Goal: Task Accomplishment & Management: Manage account settings

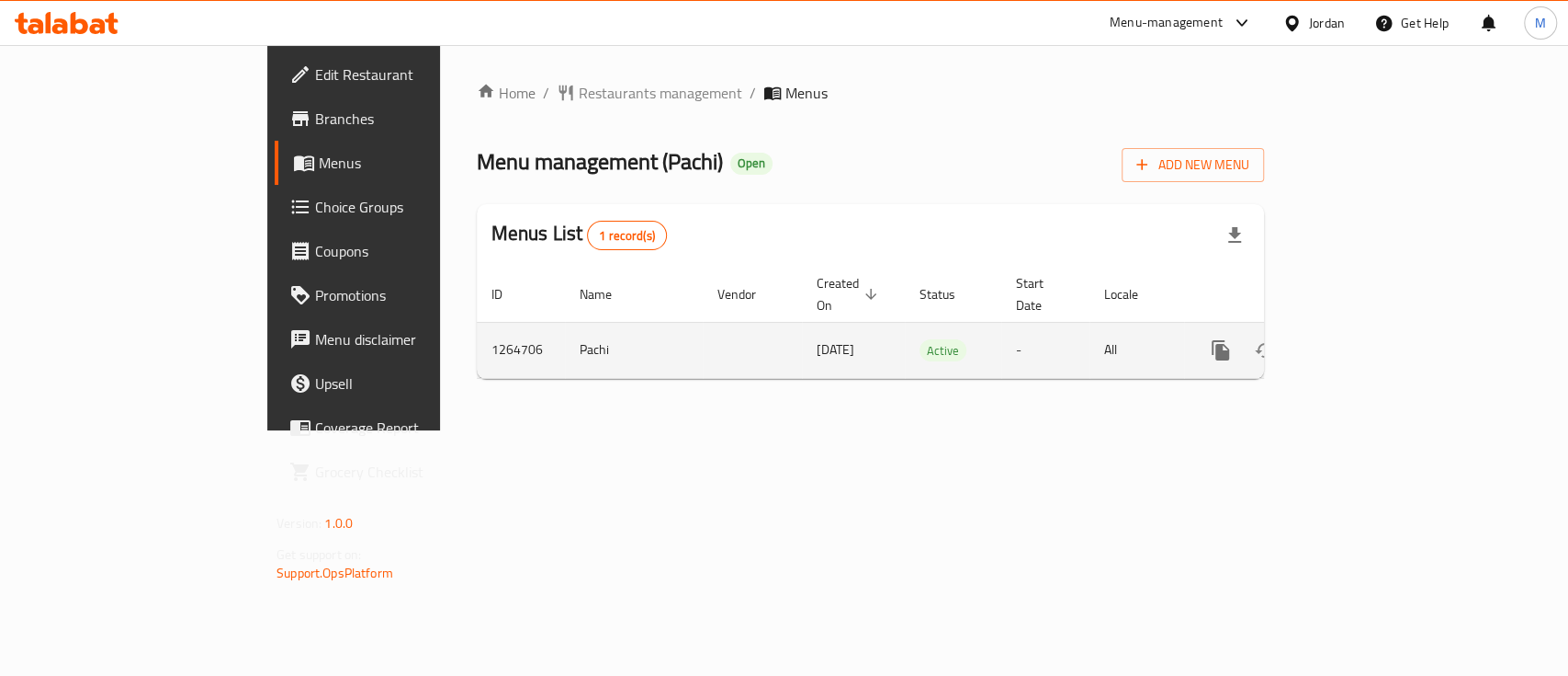
click at [1362, 342] on icon "enhanced table" at bounding box center [1353, 351] width 17 height 17
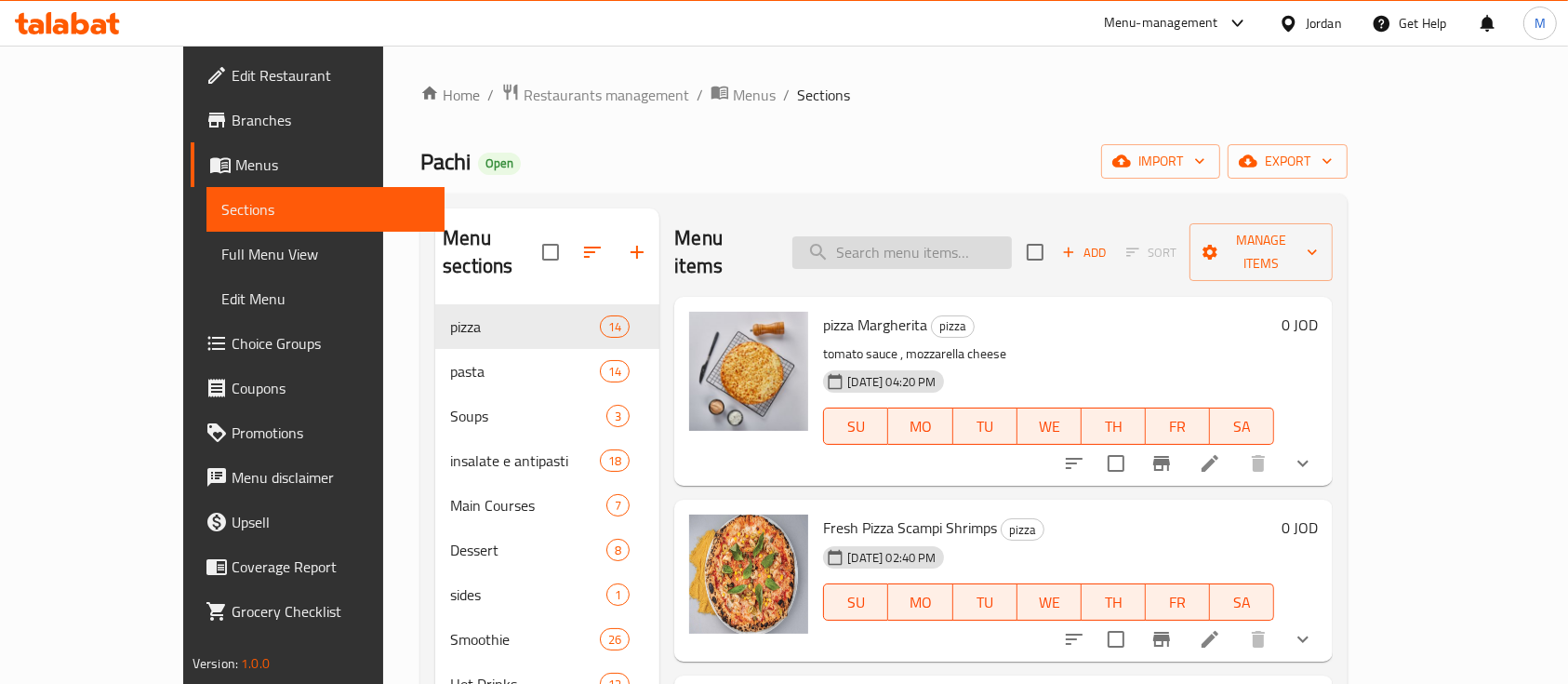
click at [911, 242] on input "search" at bounding box center [902, 253] width 219 height 32
type input "l"
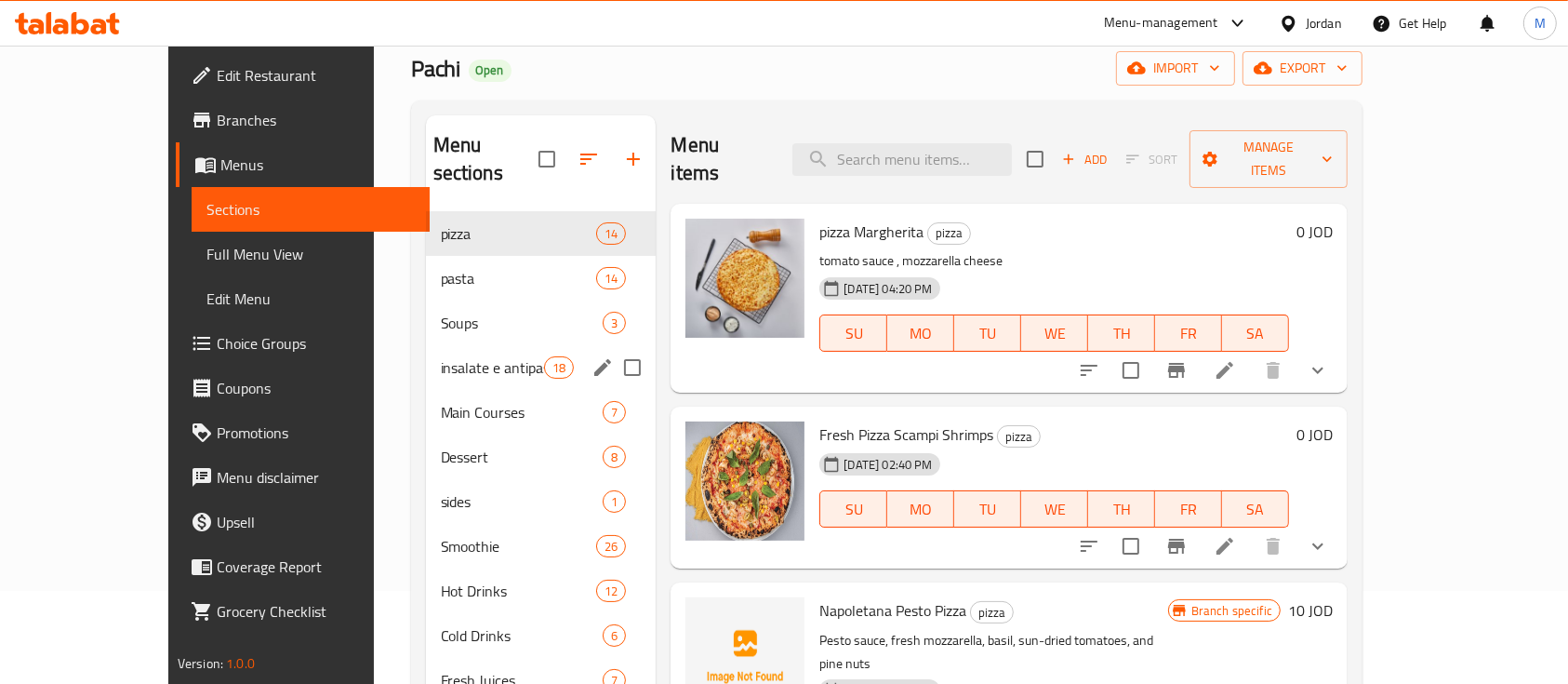
scroll to position [247, 0]
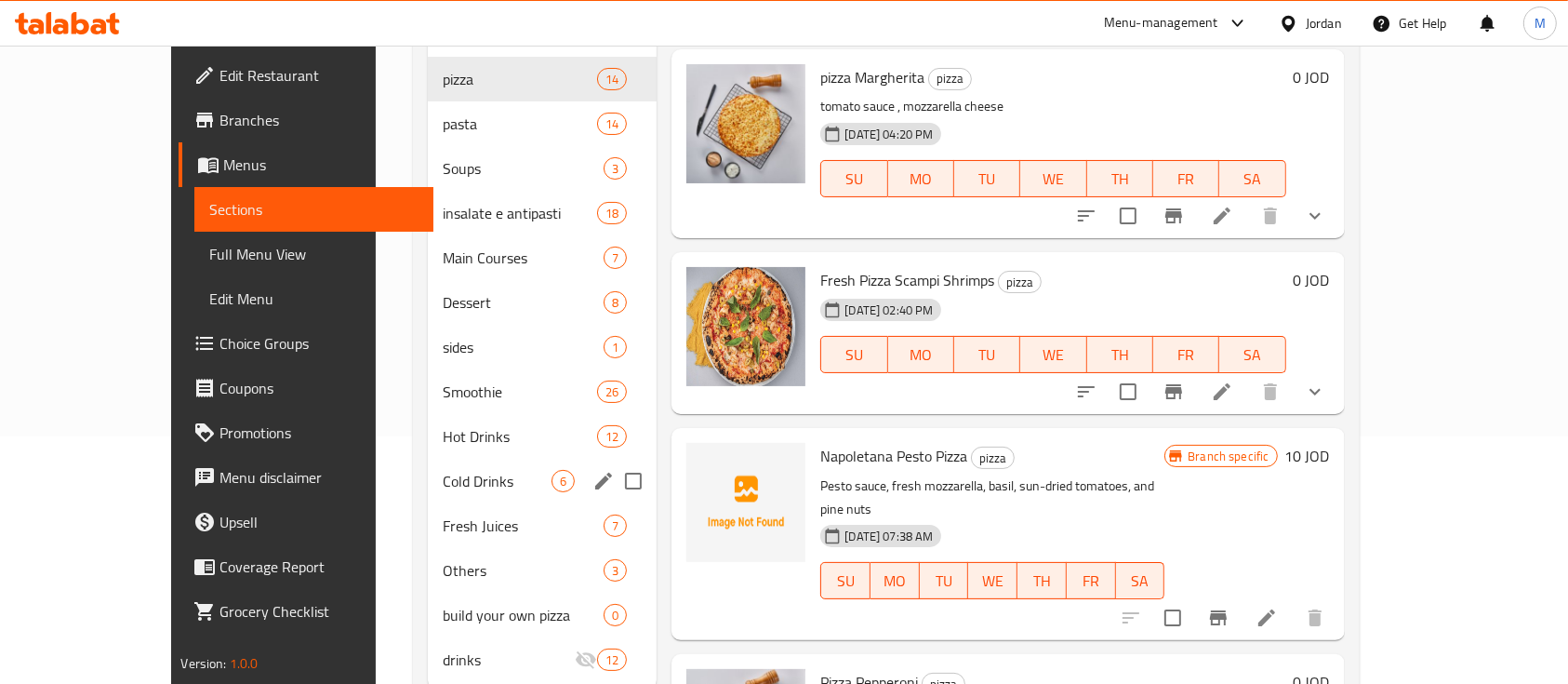
click at [443, 469] on span "Cold Drinks" at bounding box center [497, 480] width 109 height 22
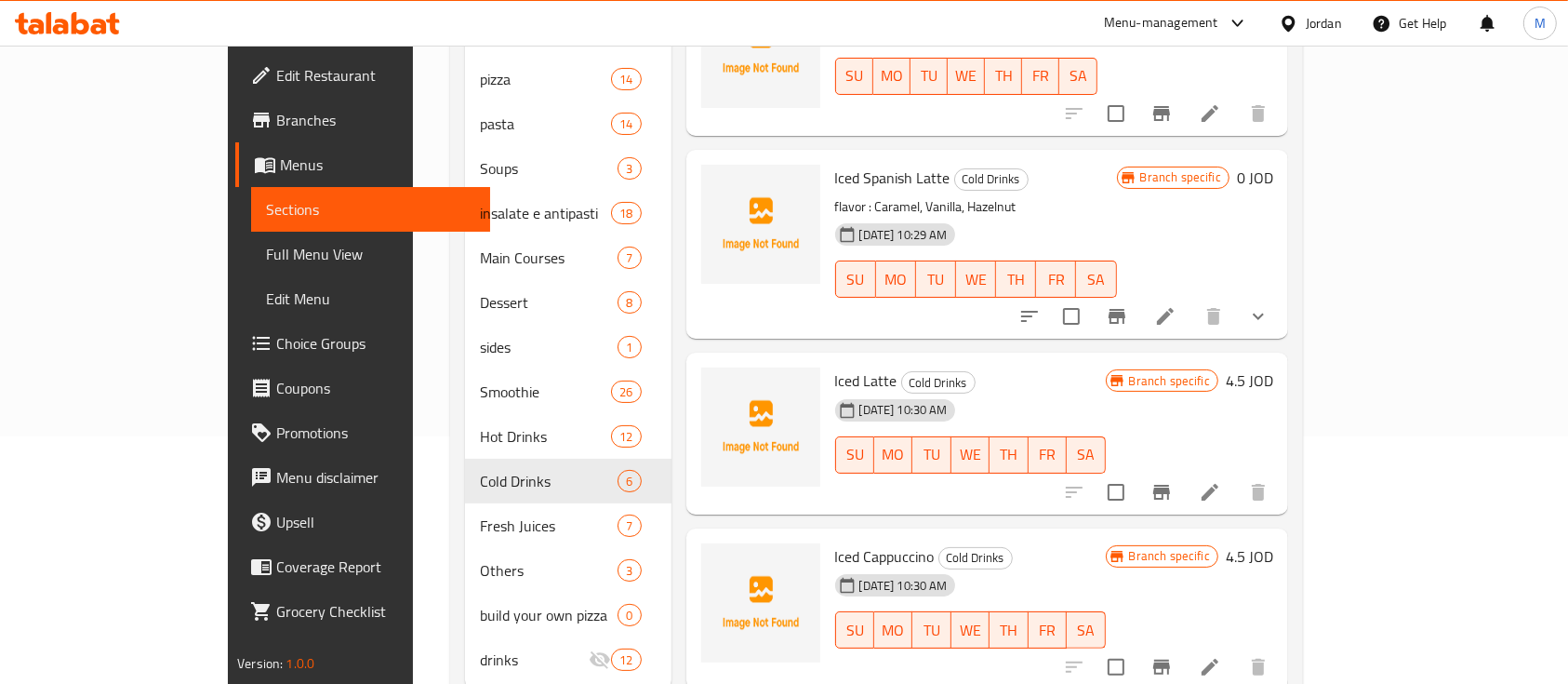
scroll to position [277, 0]
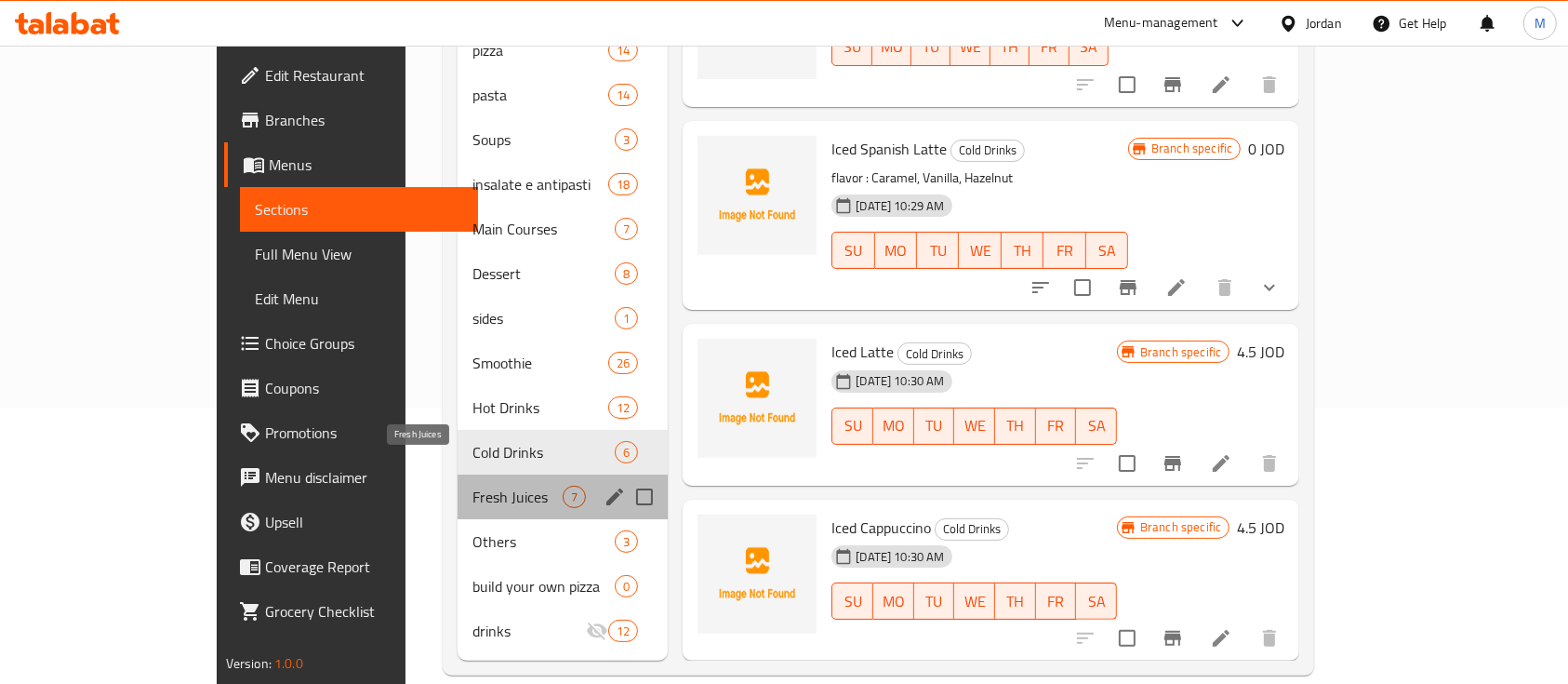
click at [472, 486] on span "Fresh Juices" at bounding box center [517, 496] width 91 height 22
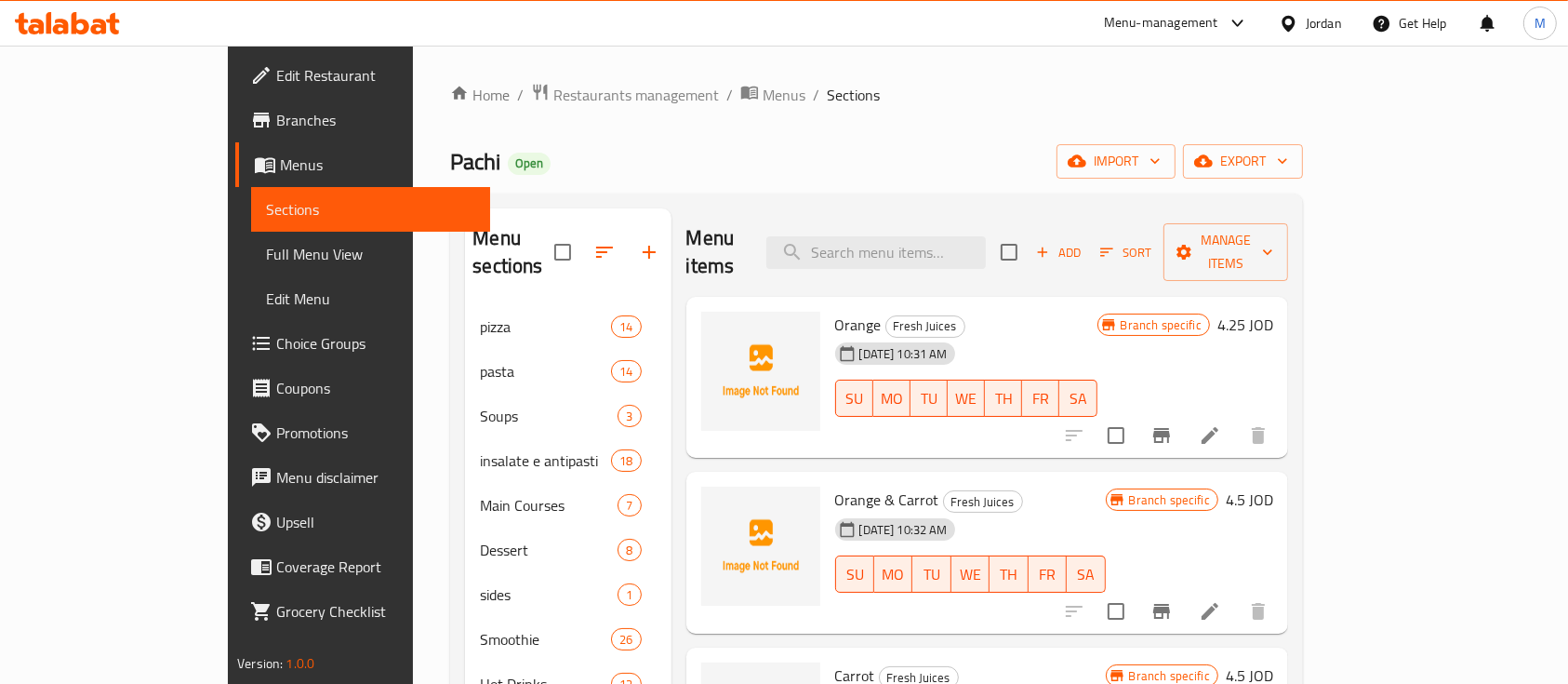
click at [951, 218] on div "Menu items Add Sort Manage items" at bounding box center [987, 252] width 602 height 89
click at [951, 237] on input "search" at bounding box center [876, 253] width 219 height 32
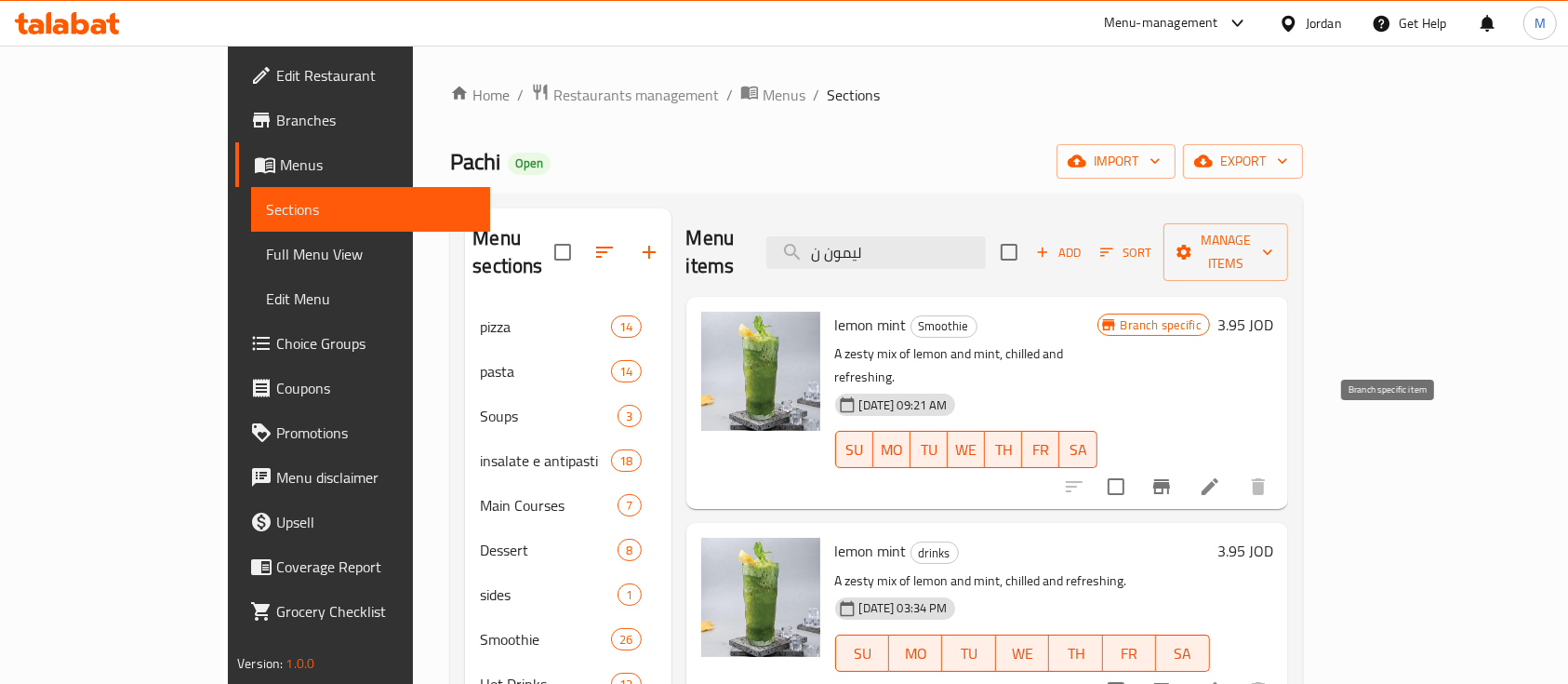
type input "ليمون ن"
click at [1184, 465] on button "Branch-specific-item" at bounding box center [1161, 487] width 45 height 45
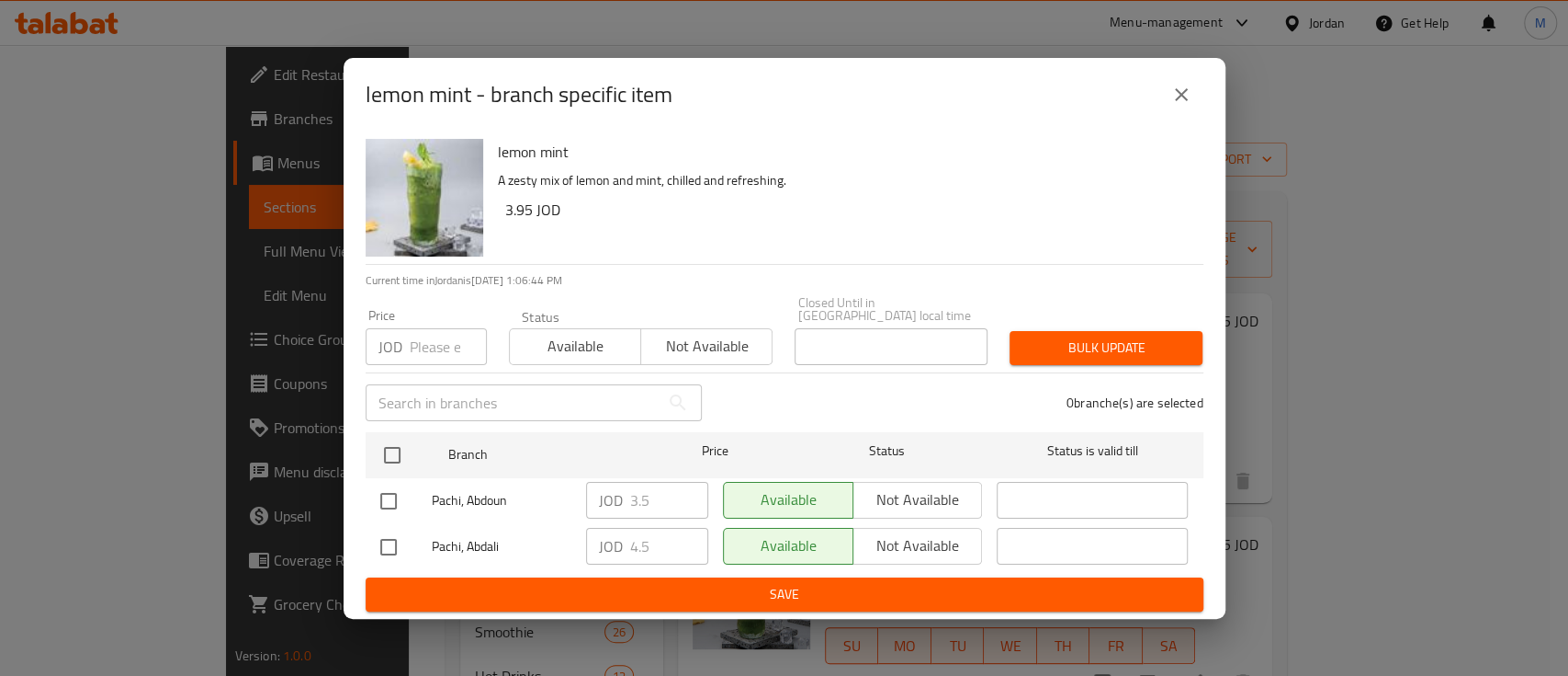
click at [383, 489] on input "checkbox" at bounding box center [388, 501] width 39 height 39
checkbox input "true"
click at [663, 487] on input "3.5" at bounding box center [669, 500] width 78 height 37
type input "3"
type input "3.95"
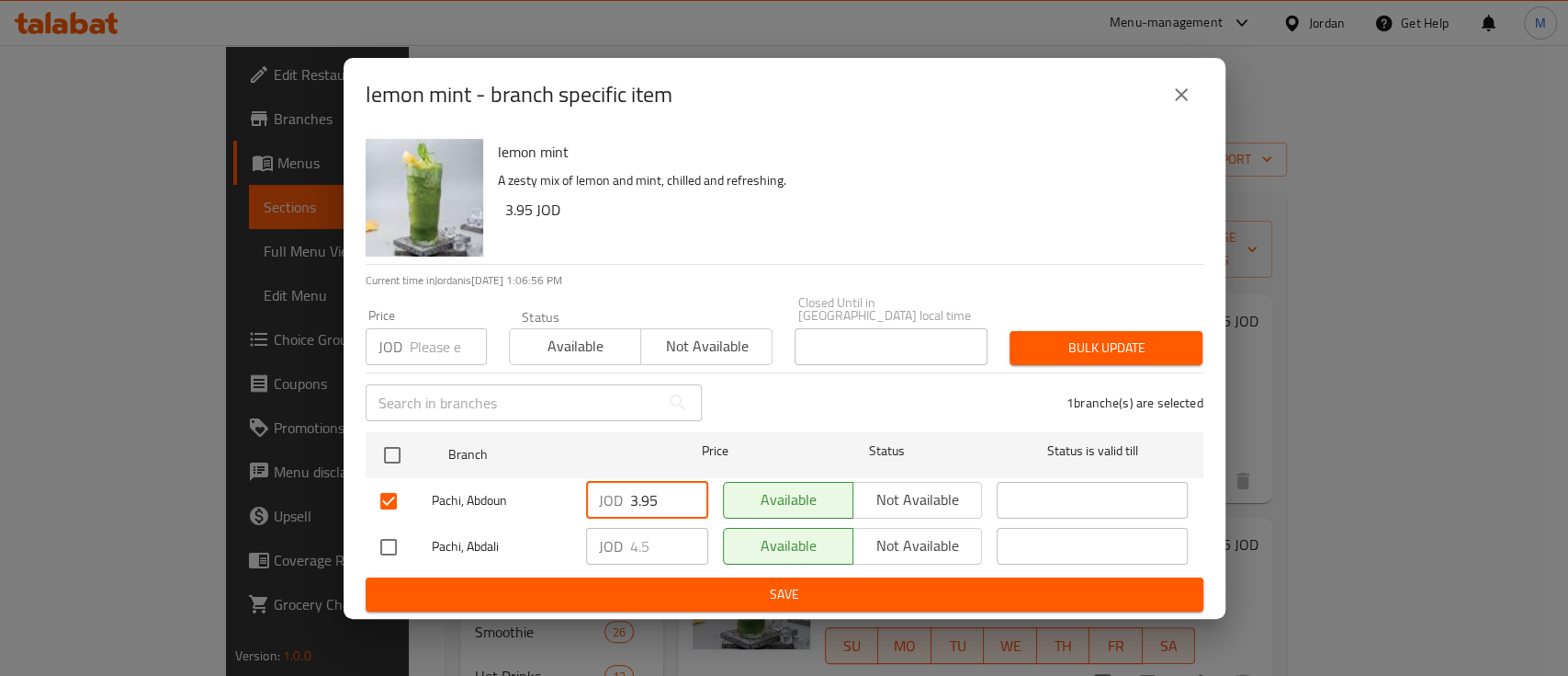
click at [954, 585] on span "Save" at bounding box center [785, 594] width 808 height 23
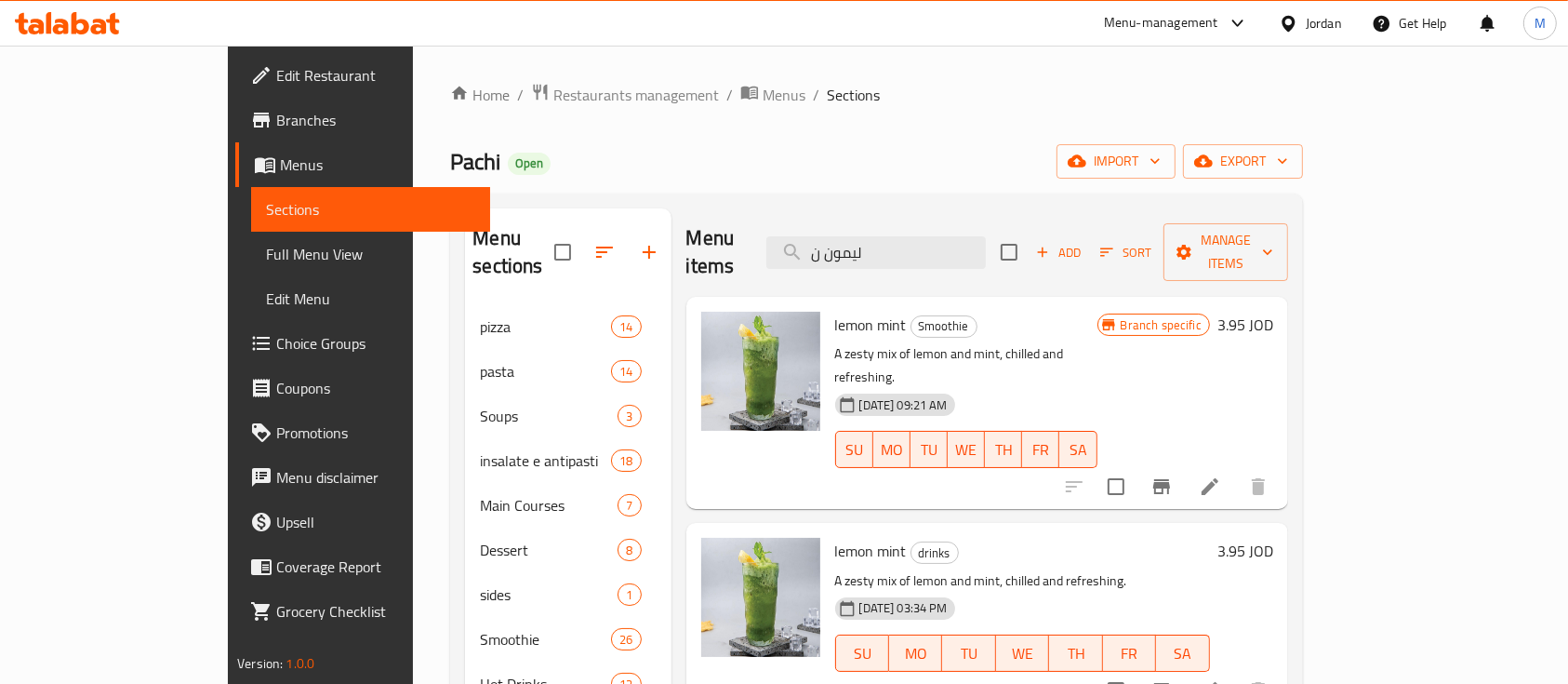
click at [1210, 23] on div "Menu-management" at bounding box center [1161, 23] width 114 height 22
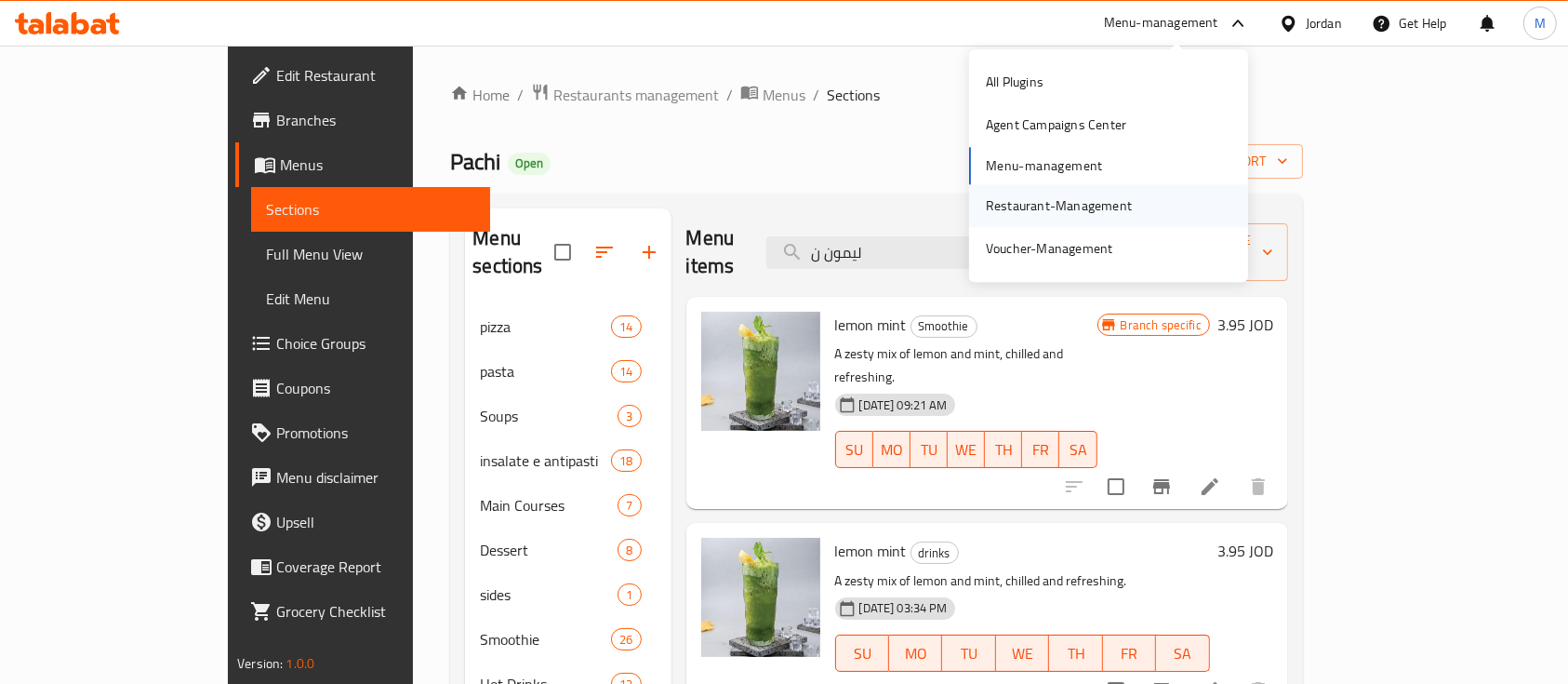
click at [1124, 198] on div "Restaurant-Management" at bounding box center [1059, 205] width 146 height 20
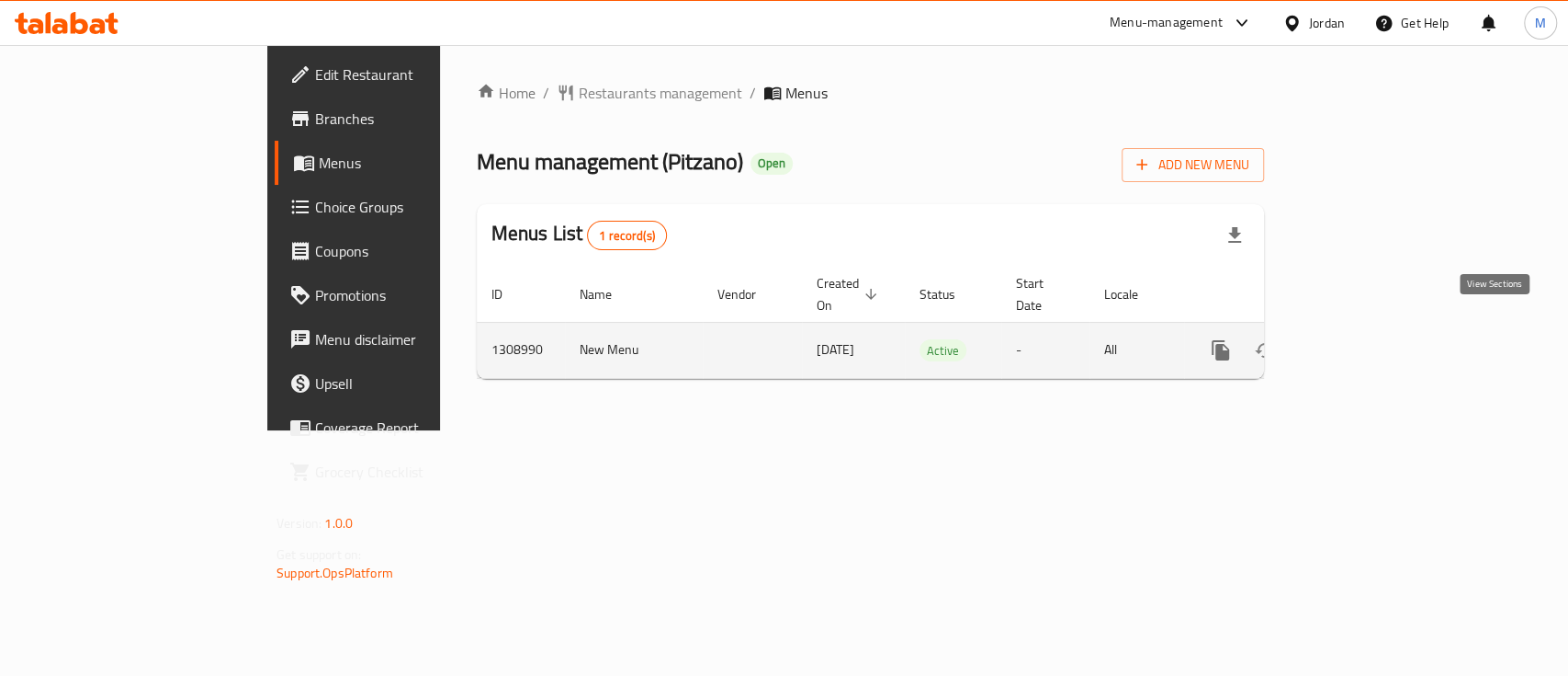
click at [1364, 339] on icon "enhanced table" at bounding box center [1353, 350] width 22 height 22
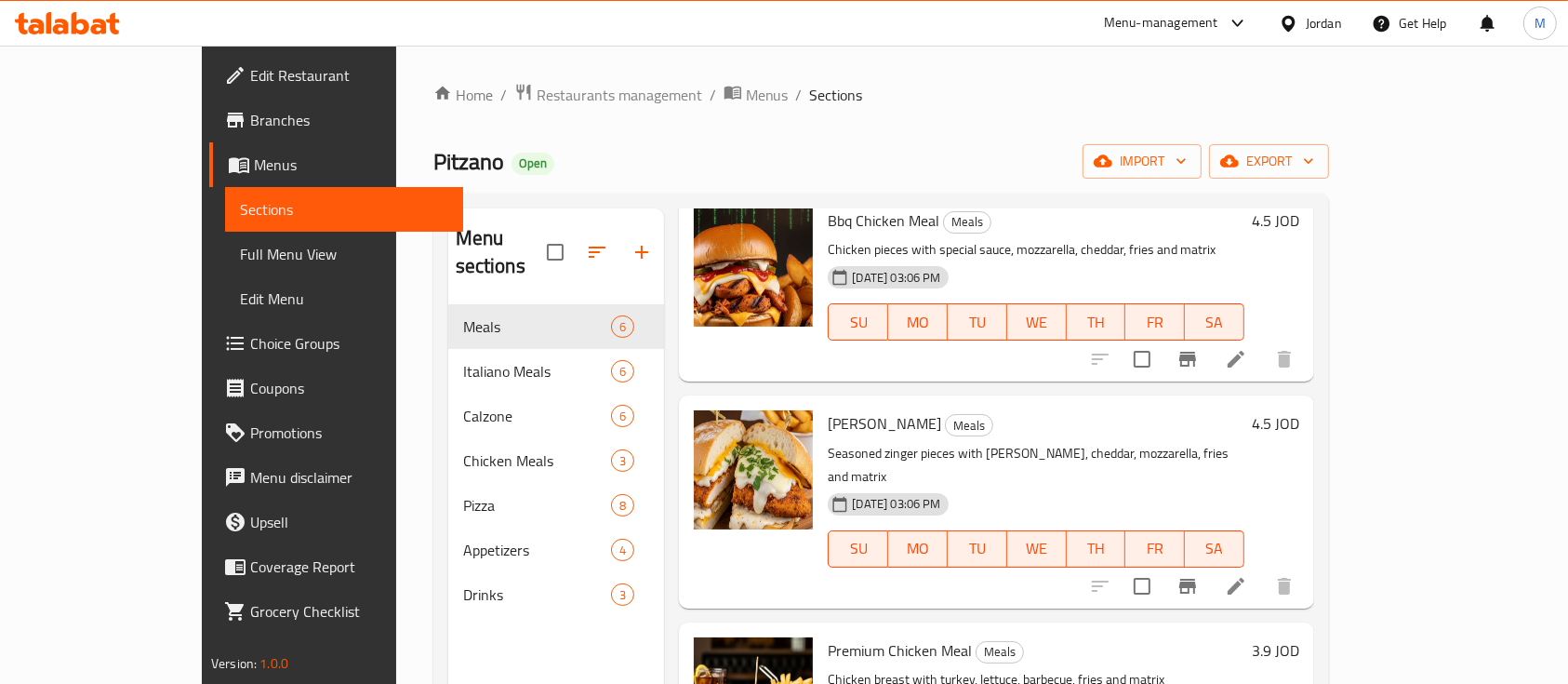
scroll to position [581, 0]
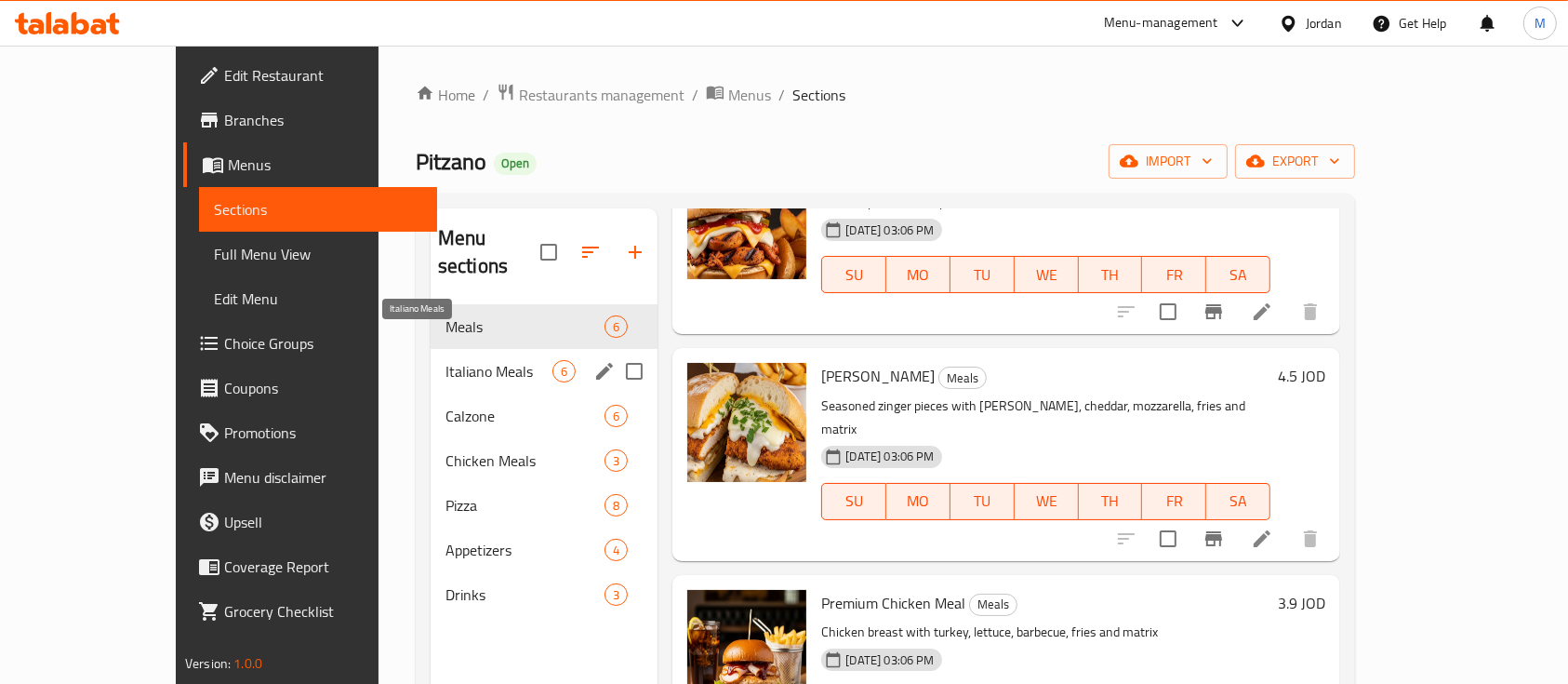
click at [445, 360] on span "Italiano Meals" at bounding box center [499, 370] width 107 height 22
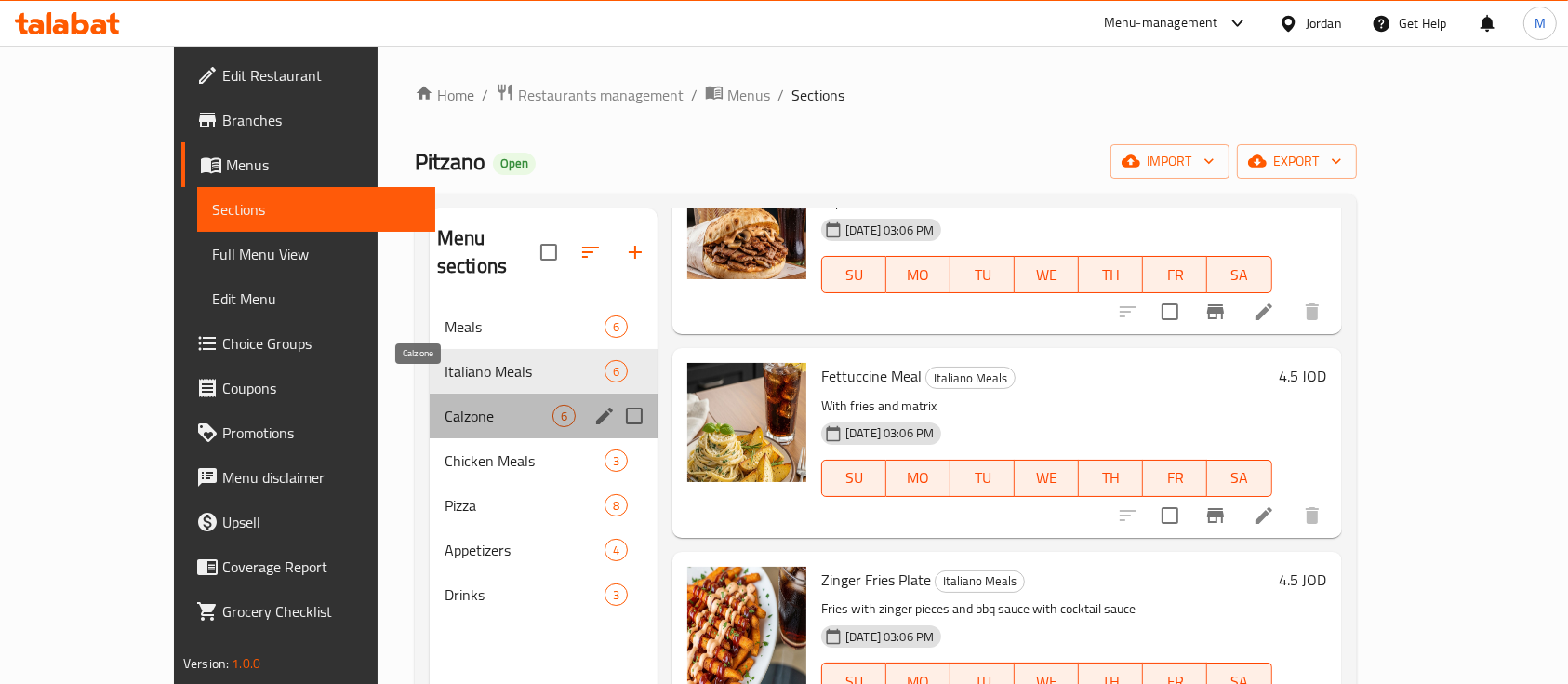
click at [444, 404] on span "Calzone" at bounding box center [498, 415] width 108 height 22
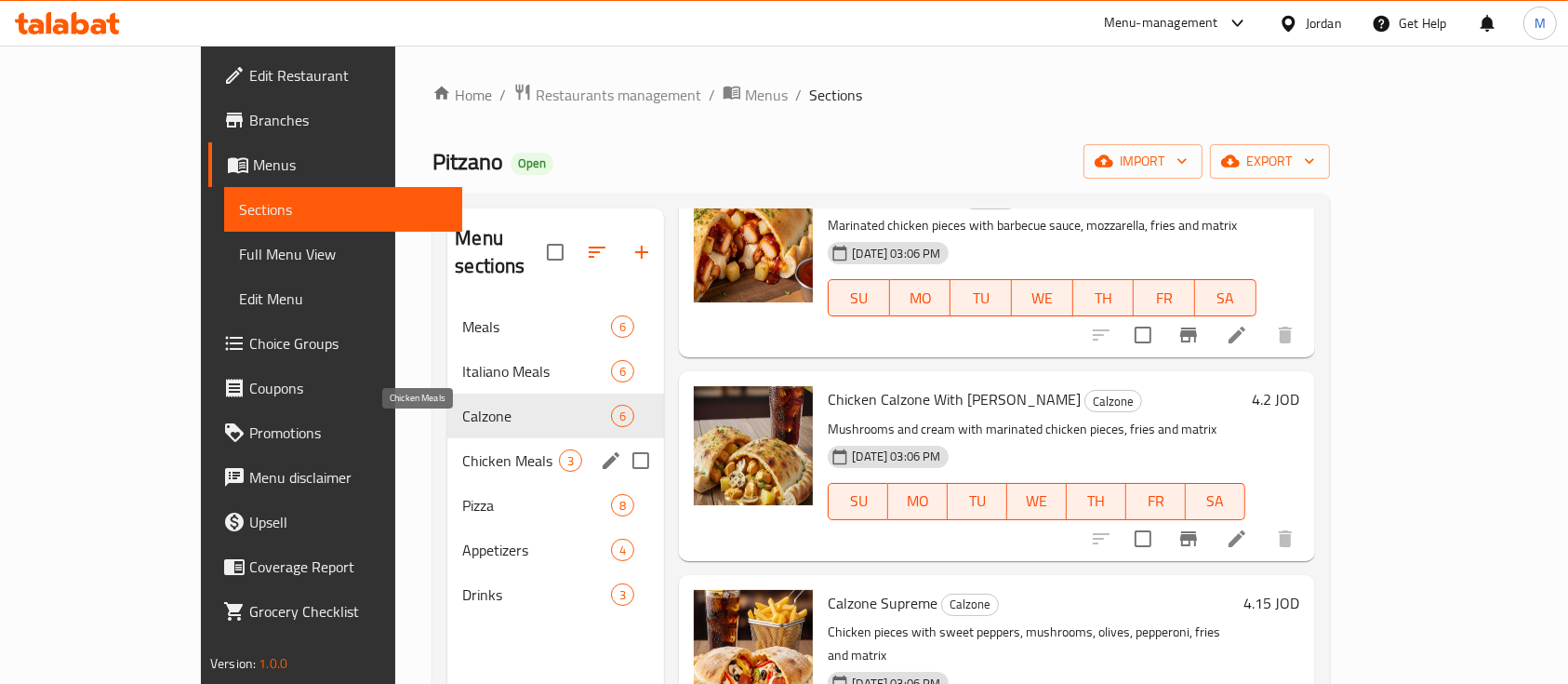
click at [463, 449] on span "Chicken Meals" at bounding box center [510, 460] width 96 height 22
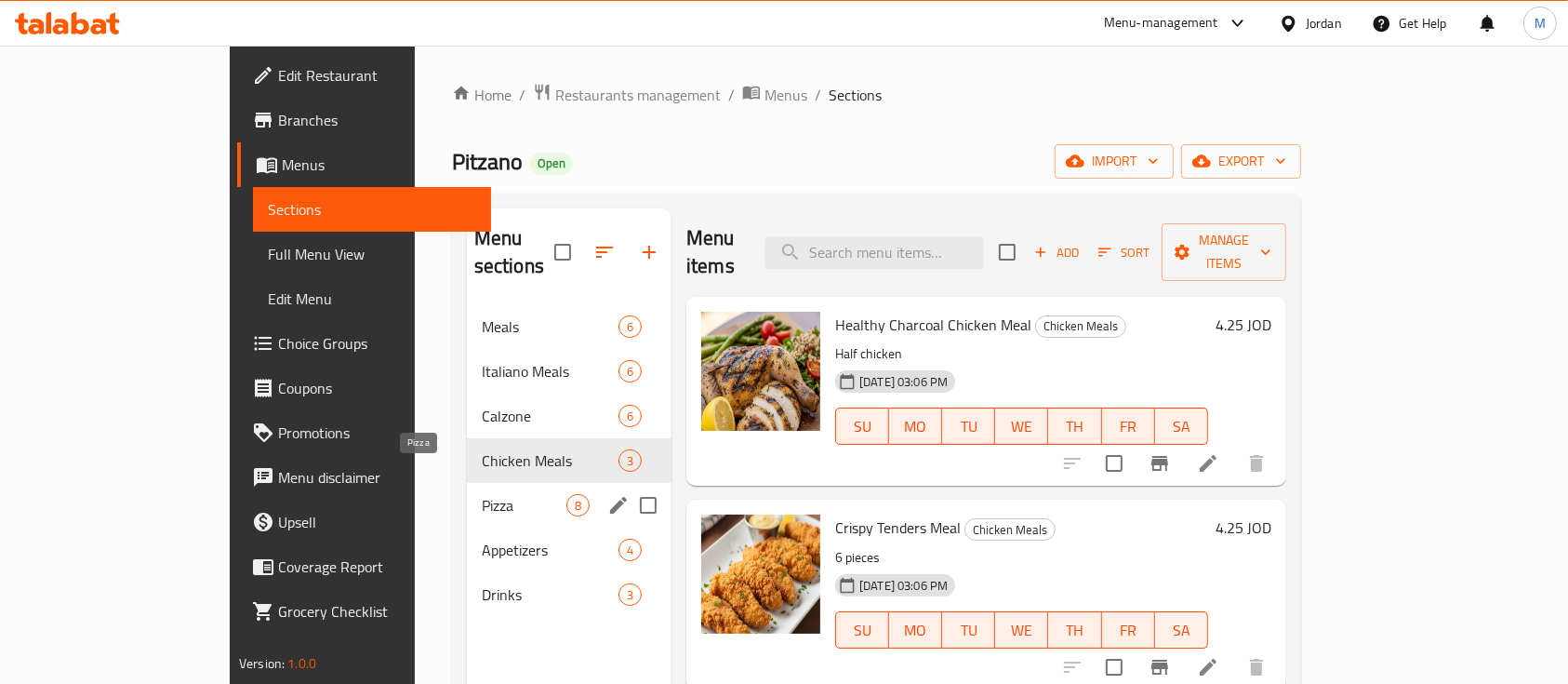
click at [482, 494] on span "Pizza" at bounding box center [524, 505] width 85 height 22
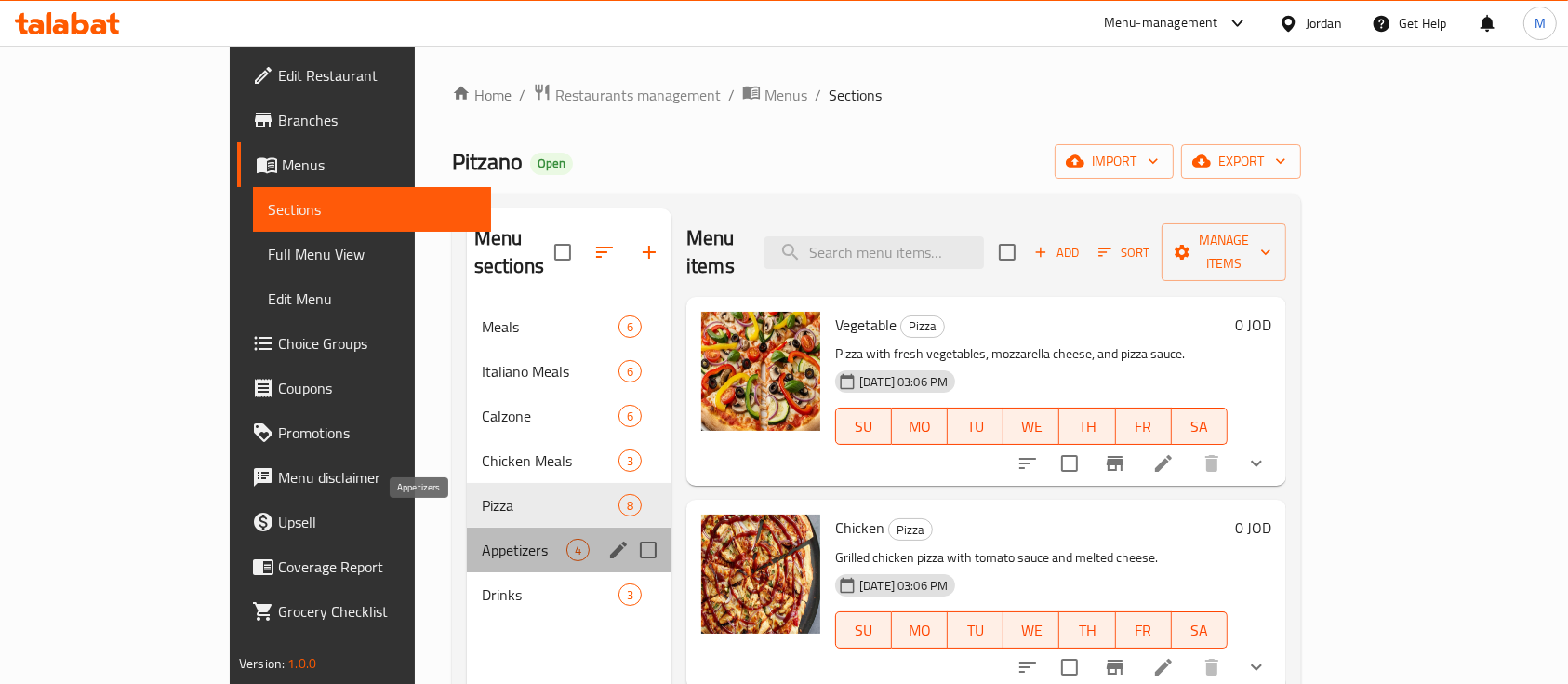
click at [482, 539] on span "Appetizers" at bounding box center [524, 549] width 85 height 22
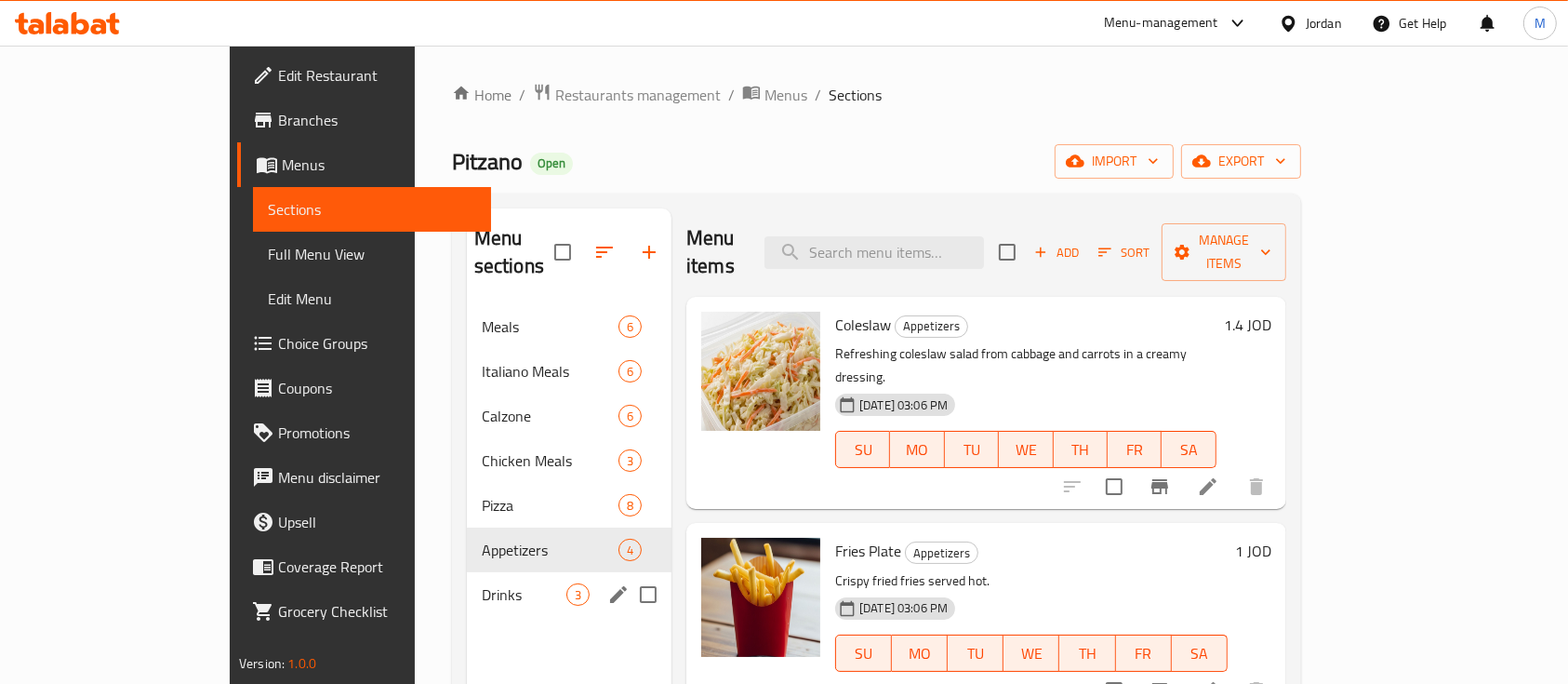
click at [466, 572] on div "Drinks 3" at bounding box center [568, 594] width 205 height 45
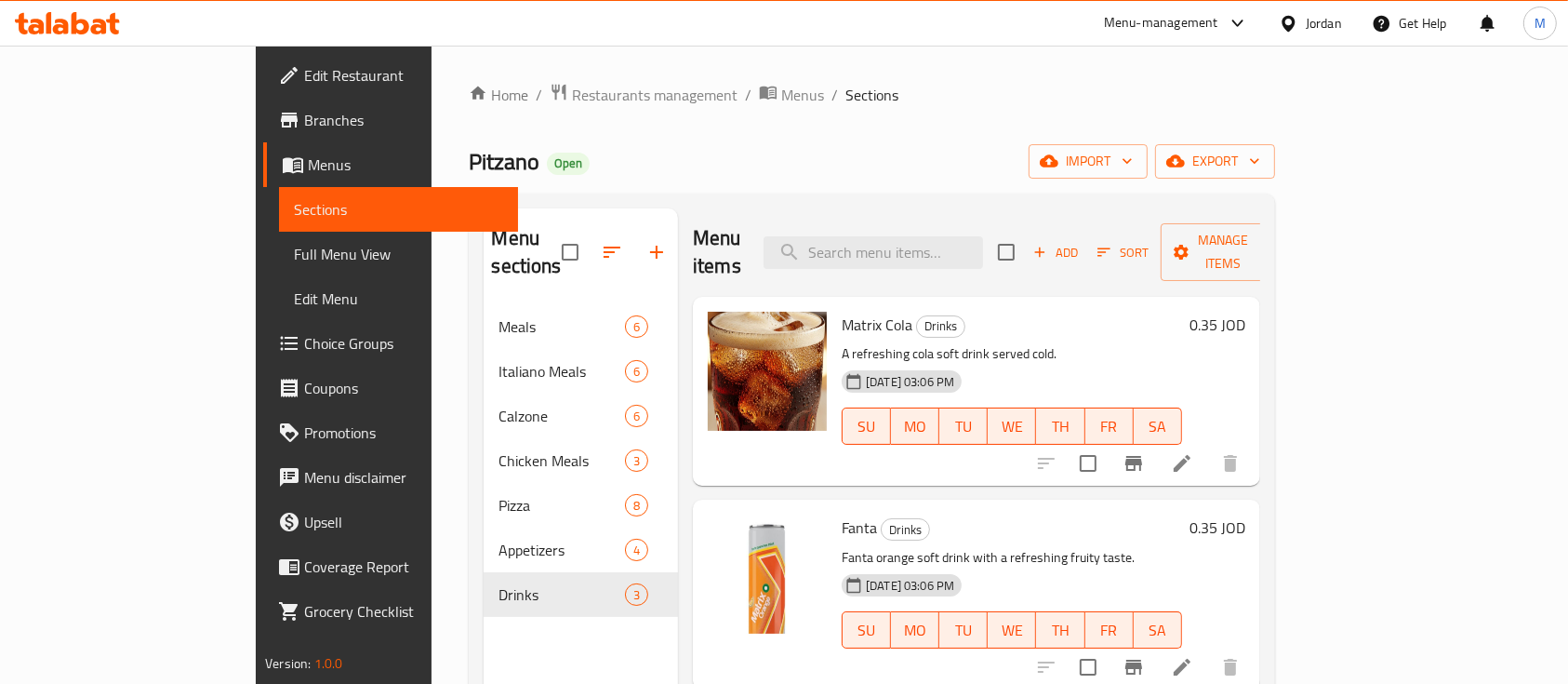
click at [1156, 41] on div "Menu-management" at bounding box center [1176, 23] width 175 height 45
click at [1147, 31] on div "Menu-management" at bounding box center [1161, 23] width 114 height 22
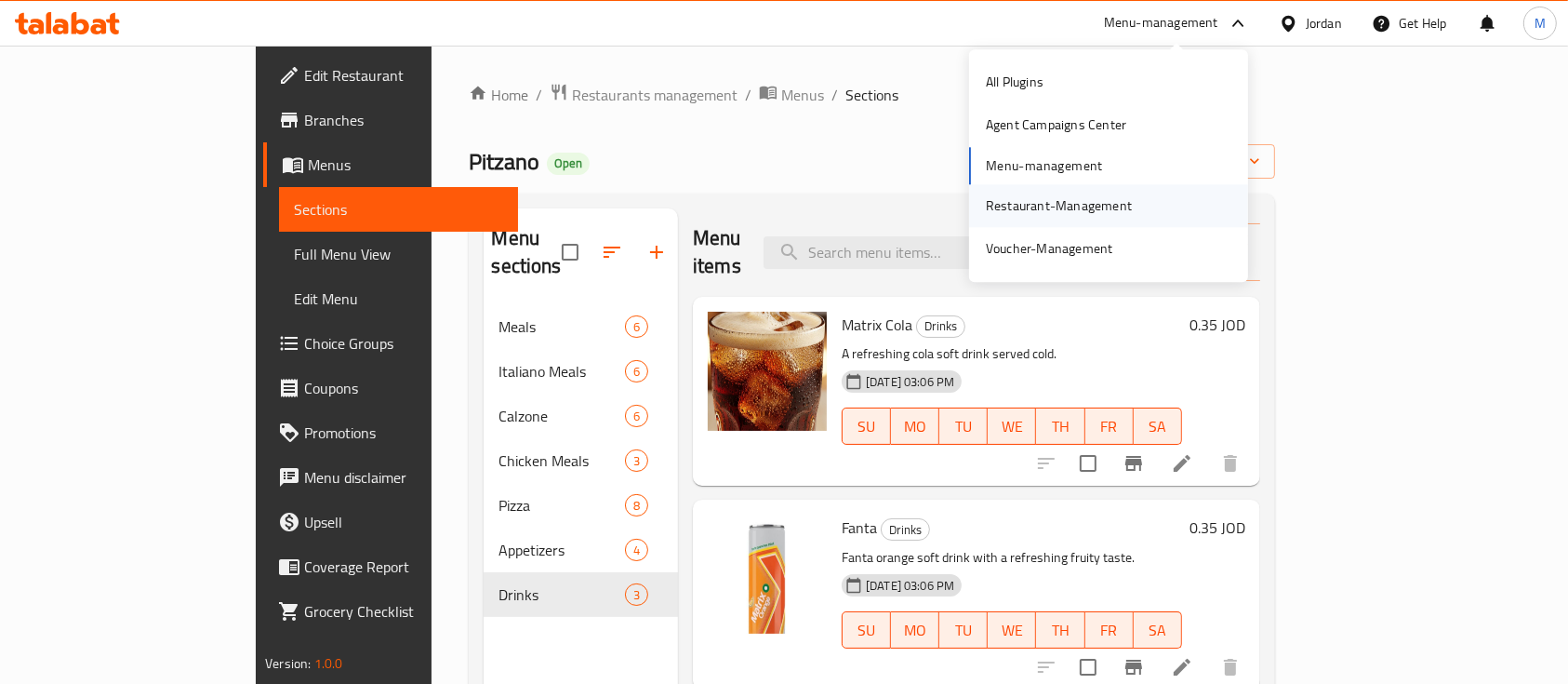
click at [1075, 196] on div "Restaurant-Management" at bounding box center [1059, 205] width 146 height 20
